Goal: Task Accomplishment & Management: Manage account settings

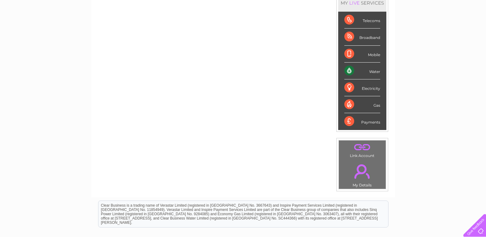
scroll to position [92, 0]
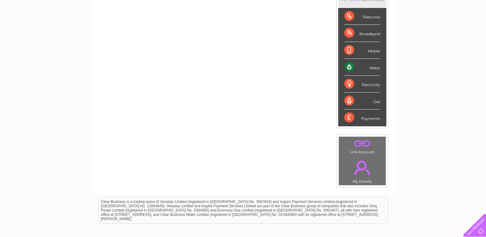
click at [352, 159] on link "." at bounding box center [362, 167] width 44 height 21
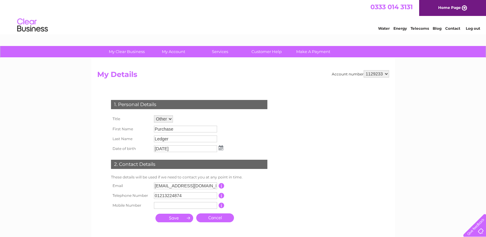
click at [252, 76] on h2 "My Details" at bounding box center [243, 76] width 292 height 12
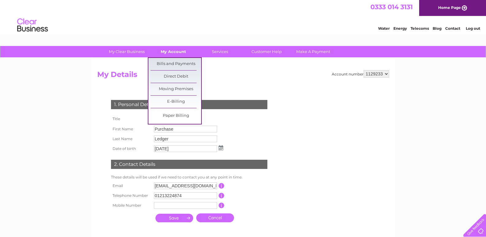
click at [170, 48] on link "My Account" at bounding box center [173, 51] width 51 height 11
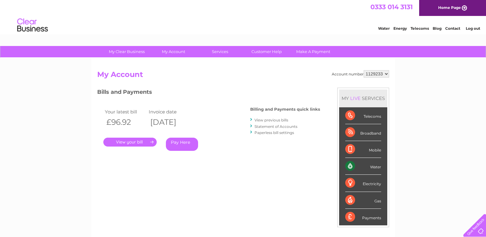
click at [266, 193] on div "Account number 1129233 My Account MY LIVE SERVICES Telecoms Broadband Mobile Wa…" at bounding box center [243, 162] width 292 height 184
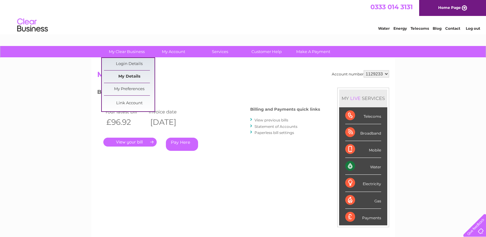
click at [130, 76] on link "My Details" at bounding box center [129, 76] width 51 height 12
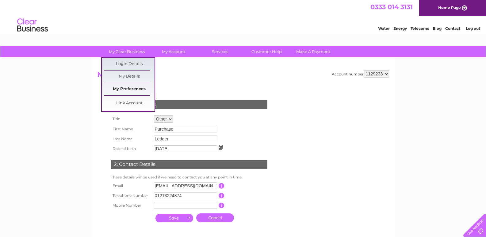
click at [131, 88] on link "My Preferences" at bounding box center [129, 89] width 51 height 12
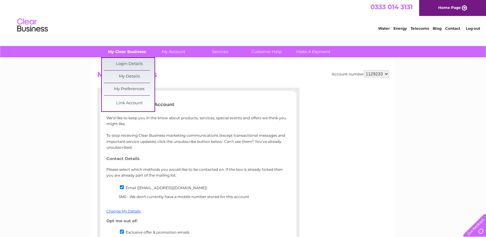
click at [123, 51] on link "My Clear Business" at bounding box center [126, 51] width 51 height 11
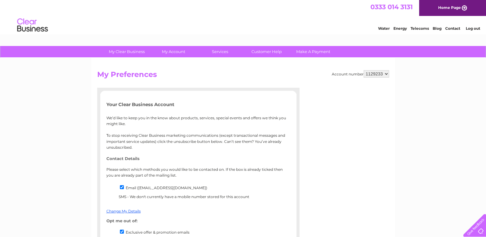
click at [185, 70] on h2 "My Preferences" at bounding box center [243, 76] width 292 height 12
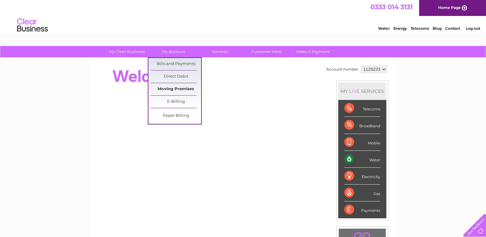
click at [178, 89] on link "Moving Premises" at bounding box center [175, 89] width 51 height 12
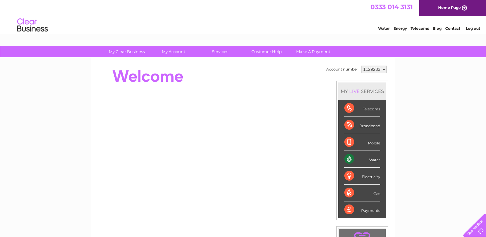
click at [459, 102] on div "My Clear Business Login Details My Details My Preferences Link Account My Accou…" at bounding box center [243, 218] width 486 height 344
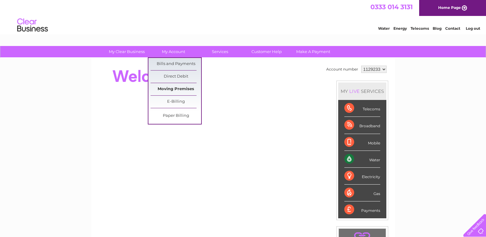
click at [177, 88] on link "Moving Premises" at bounding box center [175, 89] width 51 height 12
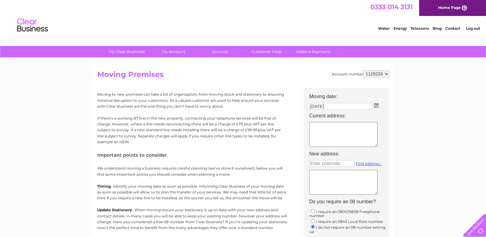
click at [324, 129] on textarea at bounding box center [343, 134] width 68 height 25
click at [330, 127] on textarea at bounding box center [343, 134] width 68 height 25
type textarea "B"
click at [328, 125] on textarea "Block" at bounding box center [343, 134] width 68 height 25
type textarea "[STREET_ADDRESS][PERSON_NAME]"
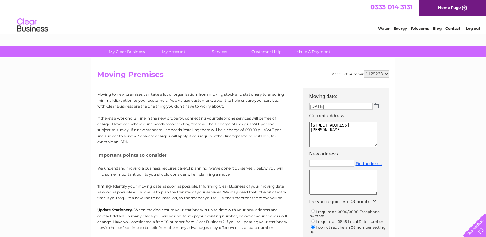
click at [332, 163] on input "text" at bounding box center [331, 163] width 45 height 7
type input "ML20EG"
click at [367, 159] on td "ML20EG Find address..." at bounding box center [349, 177] width 86 height 39
click at [369, 162] on link "Find address..." at bounding box center [368, 163] width 26 height 5
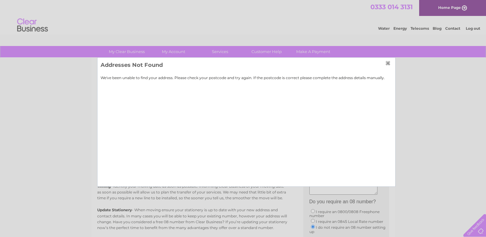
click at [388, 64] on input "button" at bounding box center [388, 63] width 7 height 5
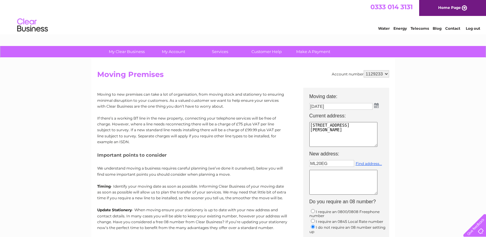
click at [329, 176] on textarea at bounding box center [343, 182] width 68 height 25
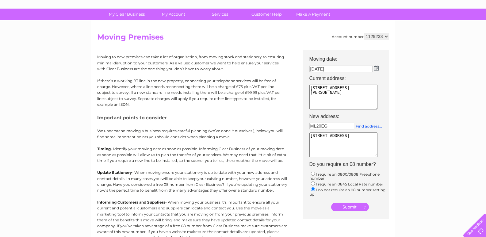
scroll to position [31, 0]
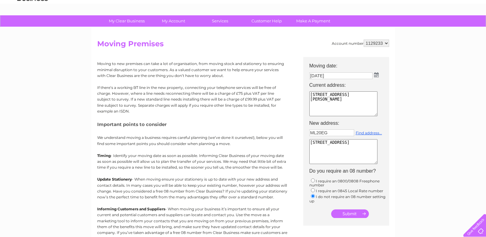
type textarea "58 Canyon Road Wishaw ML2 0EG"
click at [376, 75] on img at bounding box center [376, 74] width 5 height 5
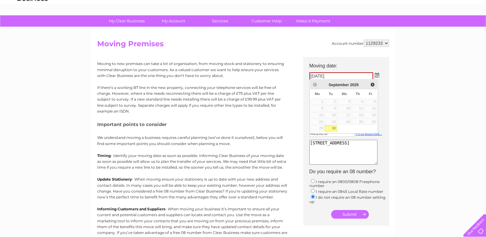
click at [313, 84] on div "Prev Next September 2025" at bounding box center [343, 84] width 67 height 9
click at [373, 61] on th "Moving date:" at bounding box center [349, 63] width 86 height 13
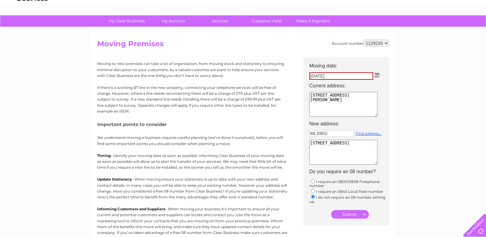
click at [343, 153] on textarea "58 Canyon Road Wishaw ML2 0EG" at bounding box center [343, 152] width 68 height 25
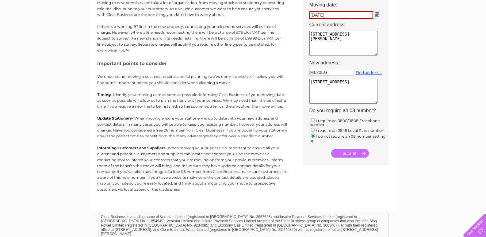
scroll to position [92, 0]
click at [309, 191] on div "Account number 1129233 Moving Premises Moving to new premises can take a lot of…" at bounding box center [243, 90] width 292 height 224
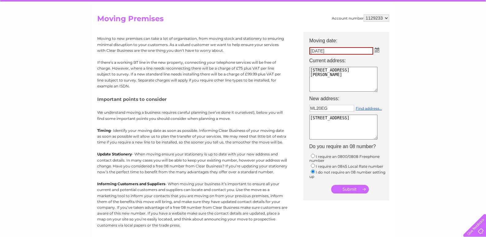
scroll to position [0, 0]
